Goal: Navigation & Orientation: Find specific page/section

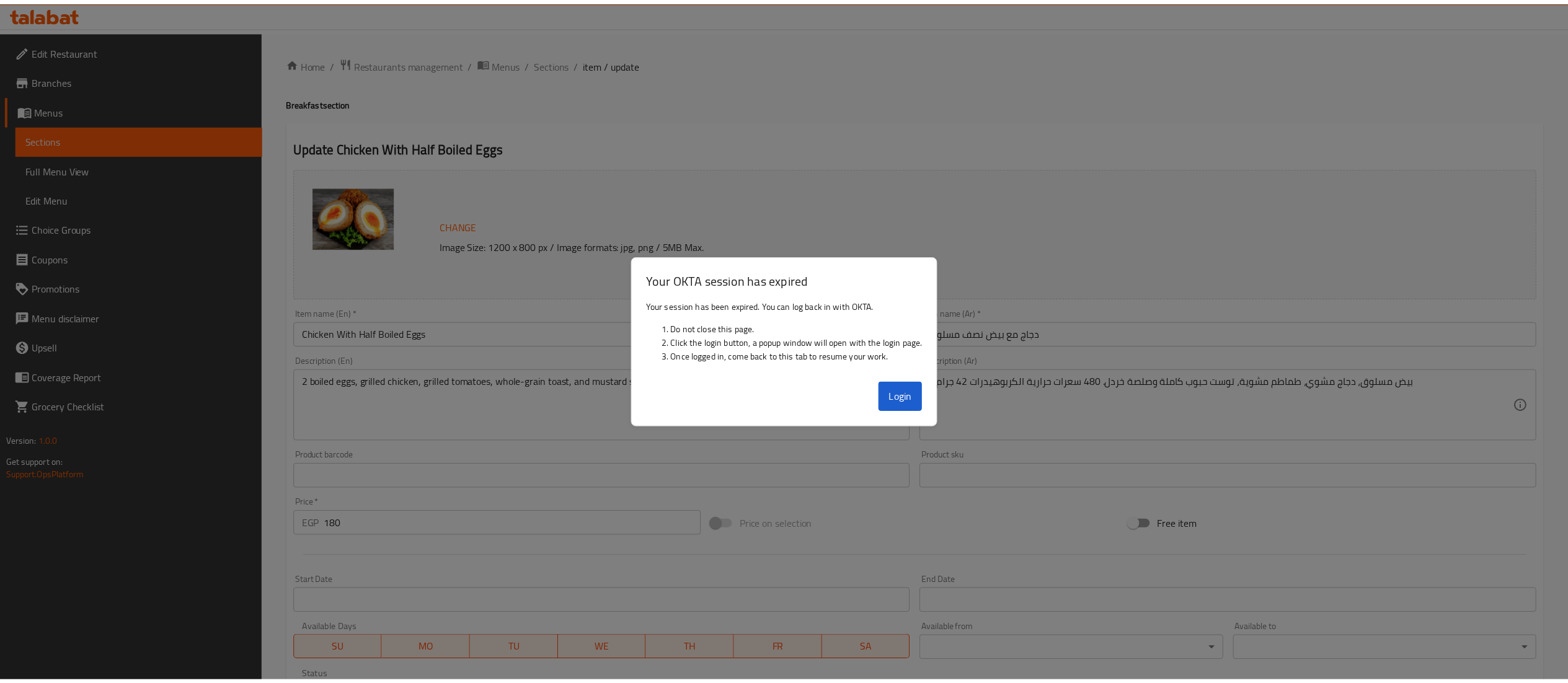
scroll to position [210, 0]
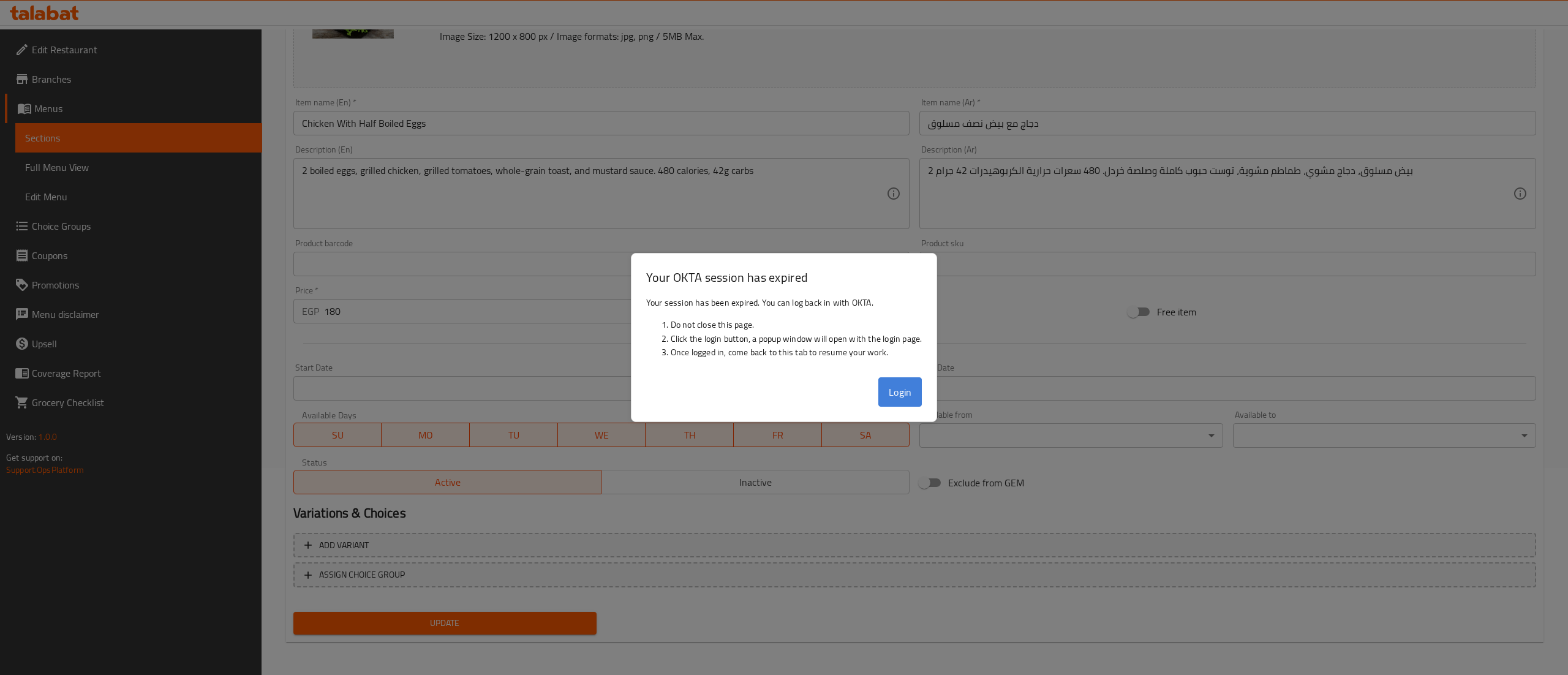
click at [896, 406] on button "Login" at bounding box center [900, 392] width 44 height 29
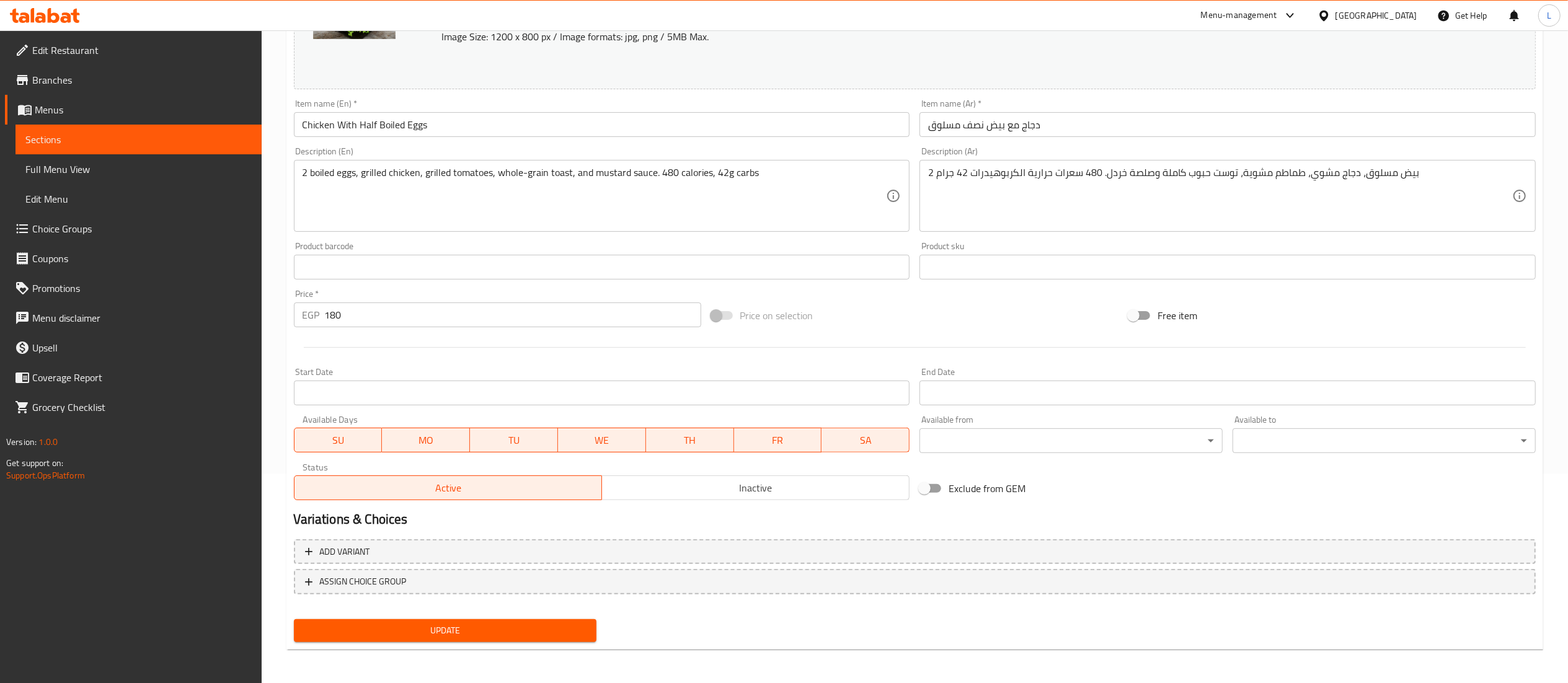
scroll to position [0, 0]
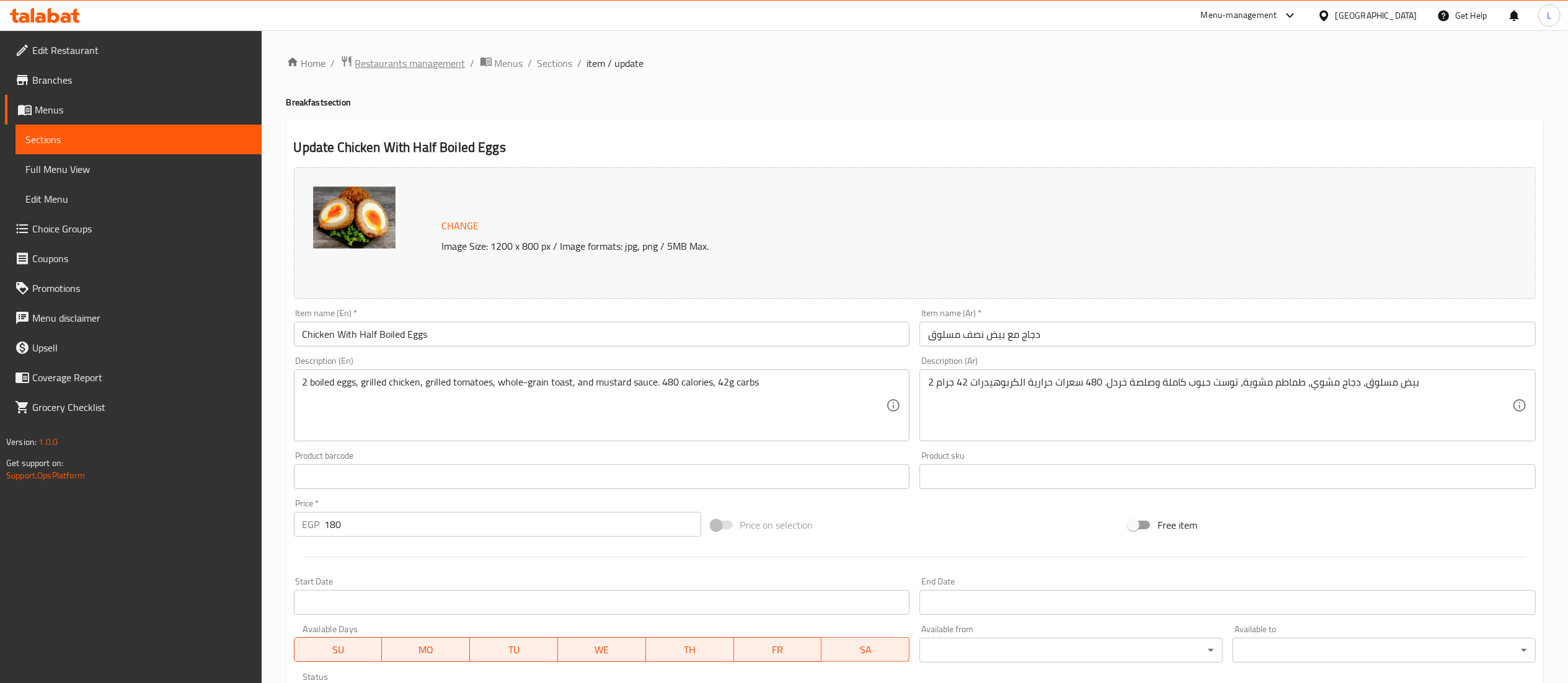
click at [410, 56] on span "Restaurants management" at bounding box center [410, 63] width 110 height 15
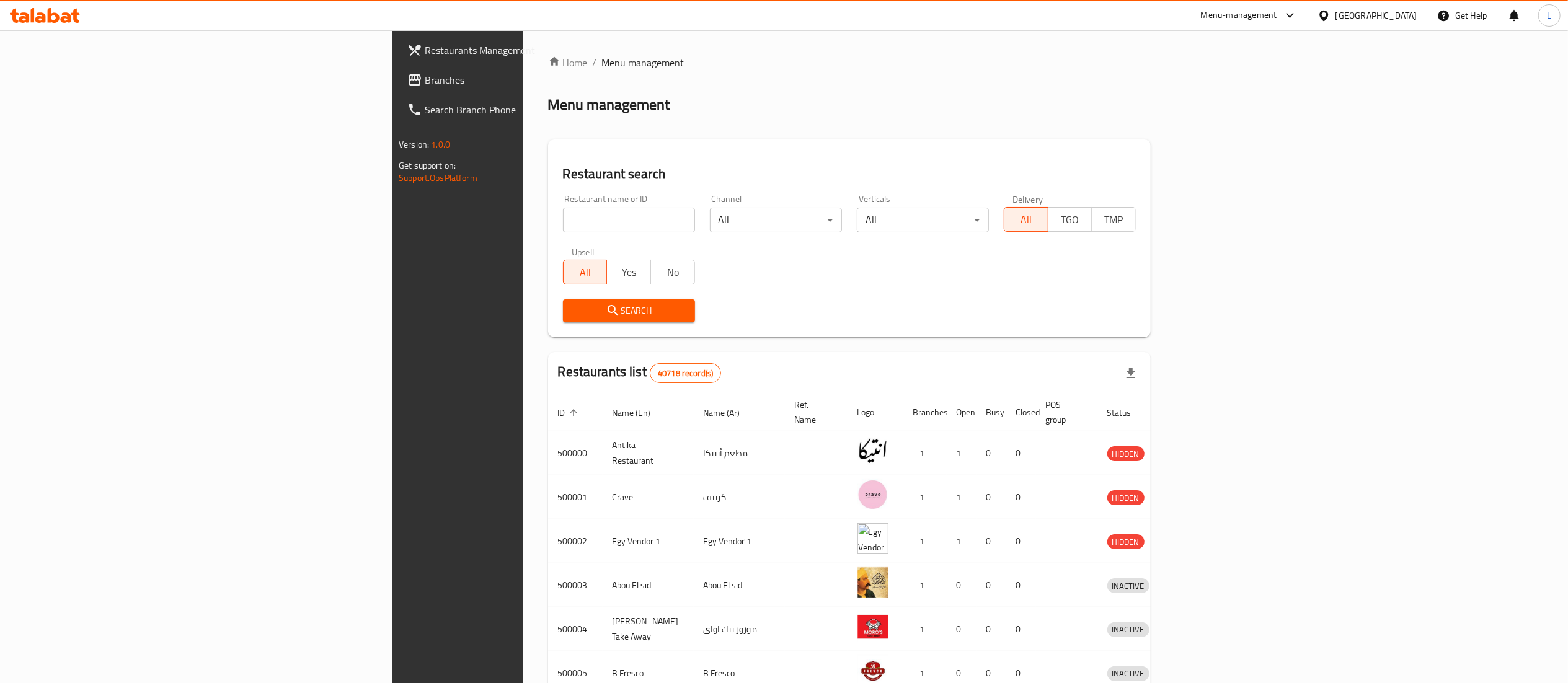
click at [424, 82] on span "Branches" at bounding box center [533, 80] width 220 height 15
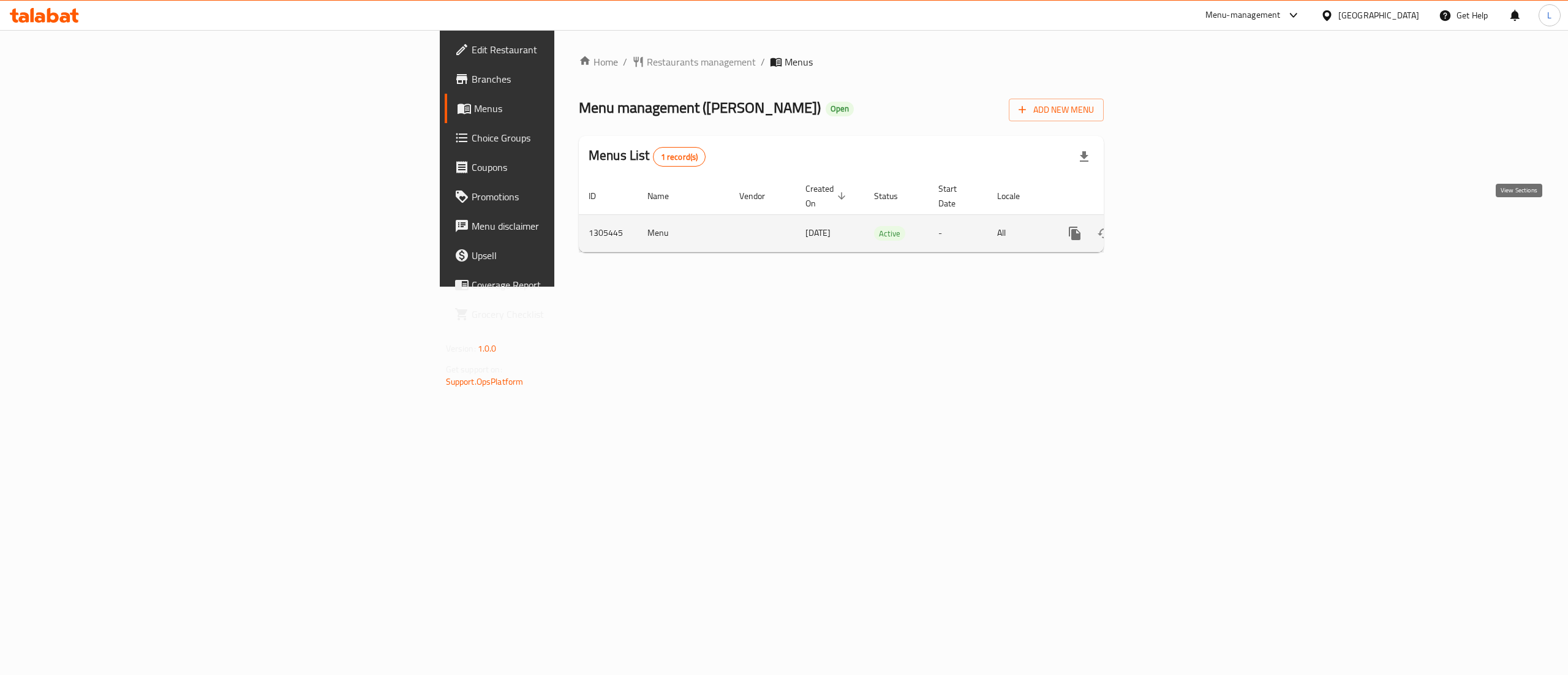
click at [1170, 226] on icon "enhanced table" at bounding box center [1162, 232] width 15 height 15
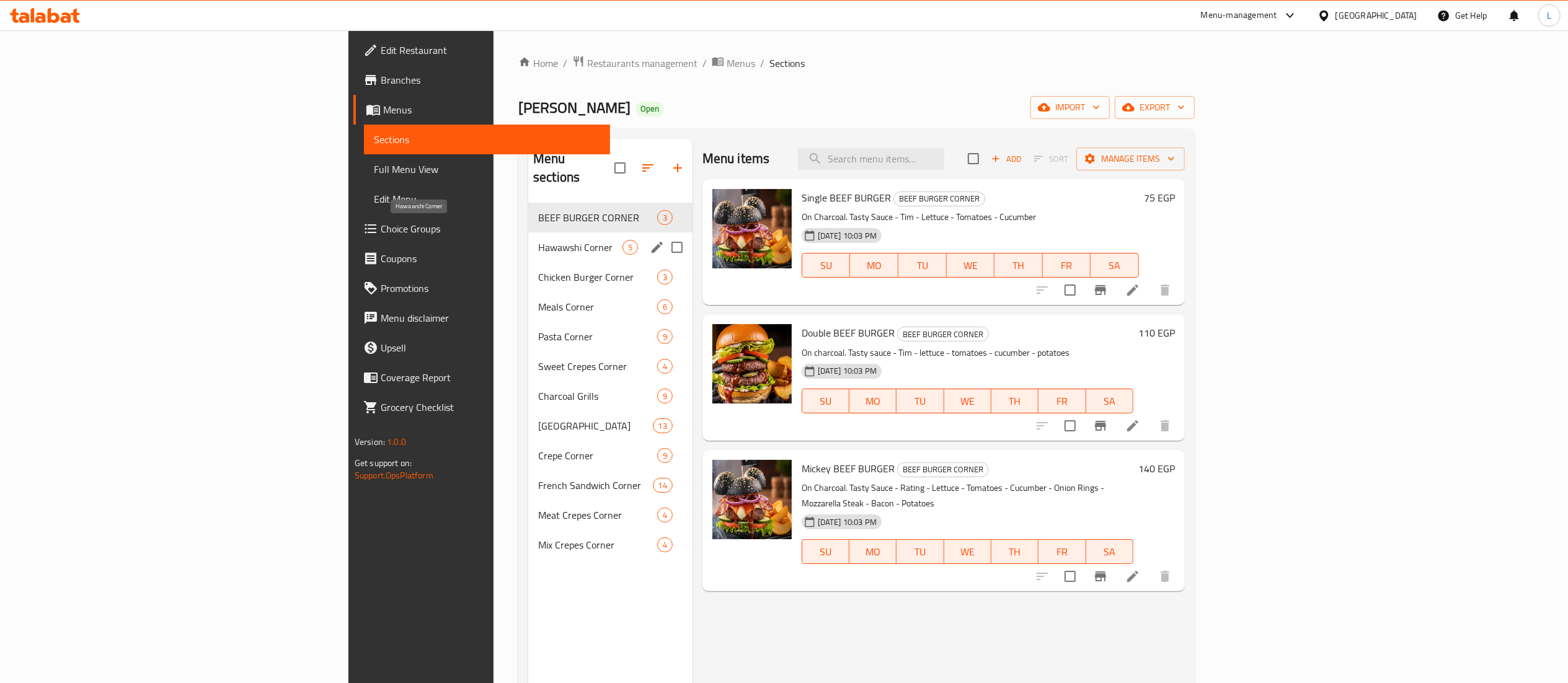
click at [538, 240] on span "Hawawshi Corner" at bounding box center [581, 247] width 85 height 15
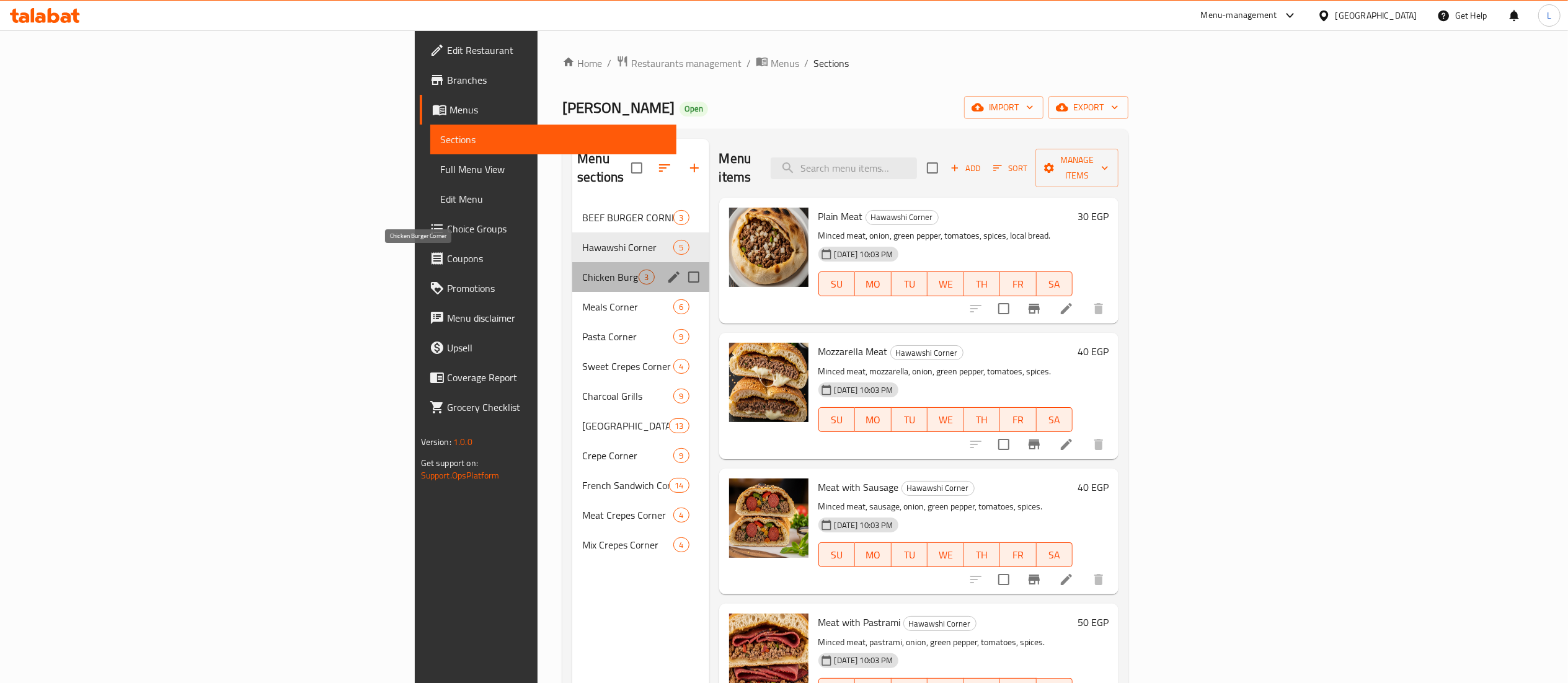
click at [582, 270] on span "Chicken Burger Corner" at bounding box center [609, 277] width 56 height 15
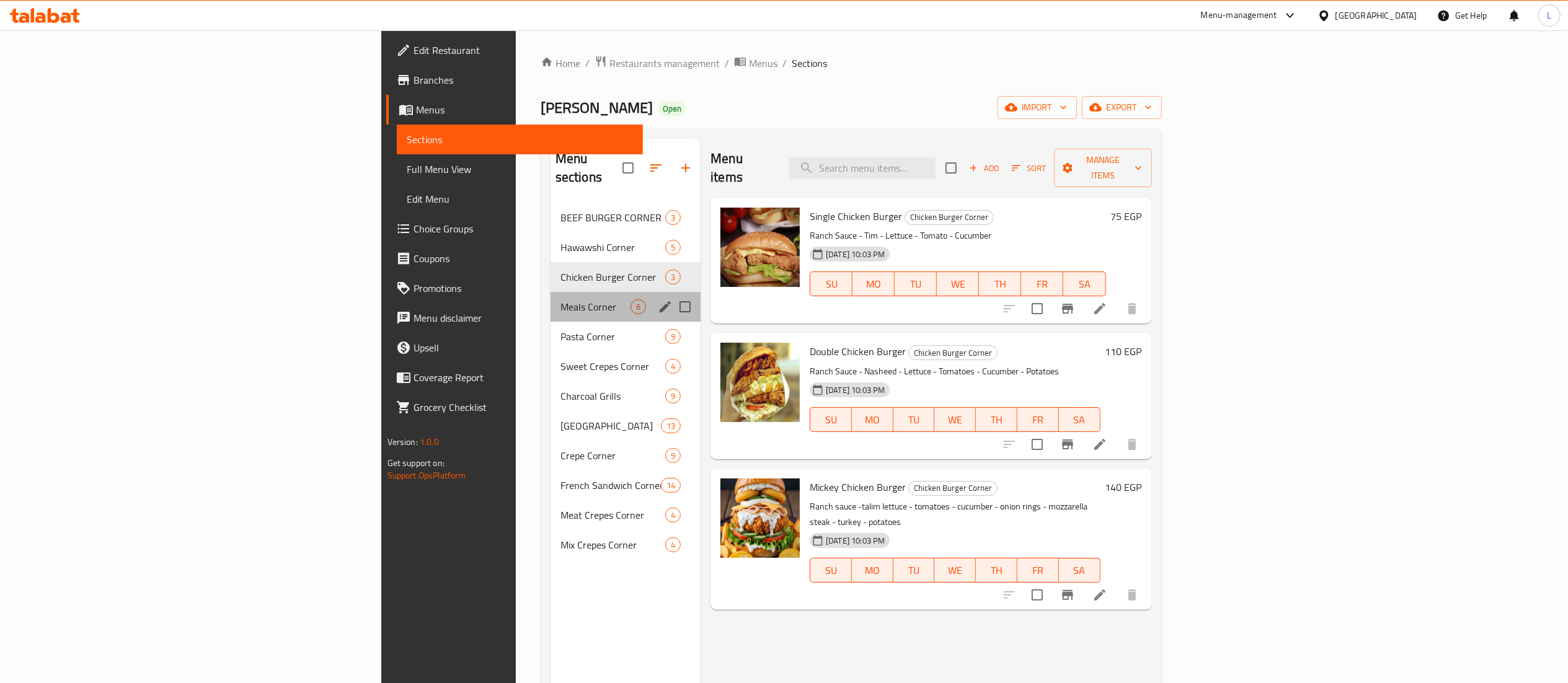
click at [550, 292] on div "Meals Corner 6" at bounding box center [625, 307] width 150 height 30
